Goal: Task Accomplishment & Management: Manage account settings

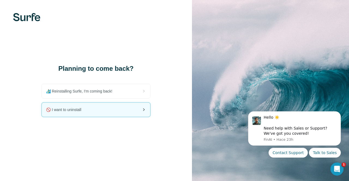
click at [63, 109] on span "🚫 I want to uninstall" at bounding box center [66, 109] width 40 height 5
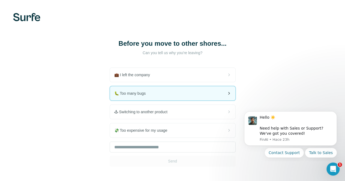
click at [130, 92] on div "🐛 Too many bugs" at bounding box center [172, 93] width 125 height 14
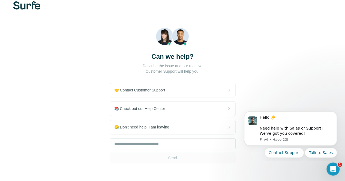
scroll to position [16, 0]
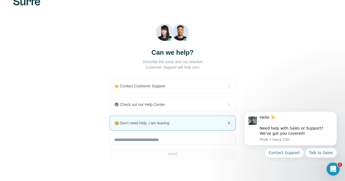
click at [119, 117] on div "😪 Don't need help, I am leaving" at bounding box center [172, 123] width 125 height 14
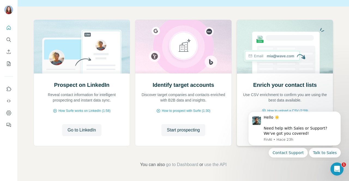
scroll to position [48, 0]
click at [8, 41] on icon "Search" at bounding box center [8, 39] width 5 height 5
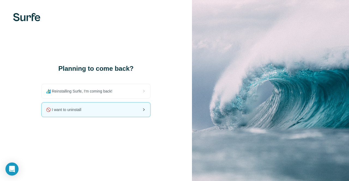
click at [74, 113] on div "🚫 I want to uninstall" at bounding box center [96, 110] width 108 height 14
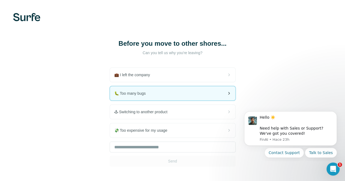
click at [110, 99] on div "🐛 Too many bugs" at bounding box center [172, 93] width 125 height 14
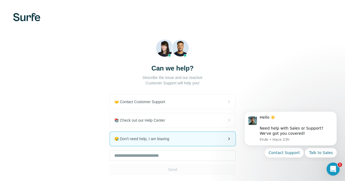
click at [114, 137] on span "😪 Don't need help, I am leaving" at bounding box center [143, 138] width 59 height 5
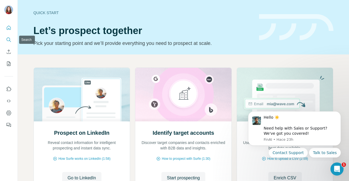
click at [7, 41] on icon "Search" at bounding box center [8, 39] width 5 height 5
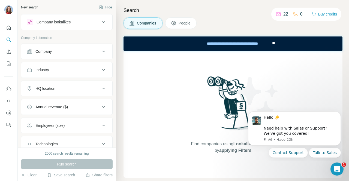
click at [225, 12] on h4 "Search" at bounding box center [232, 11] width 219 height 8
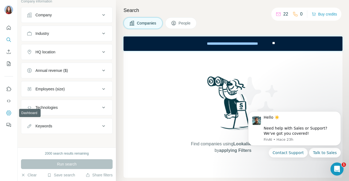
click at [10, 111] on icon "Dashboard" at bounding box center [8, 113] width 5 height 5
